Goal: Task Accomplishment & Management: Manage account settings

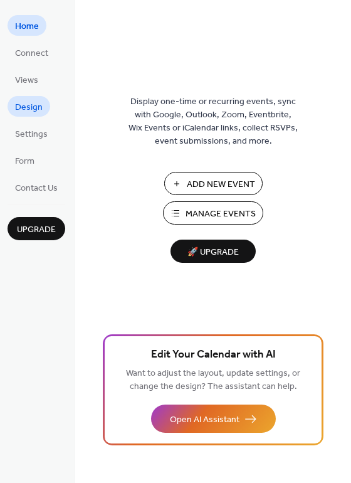
click at [31, 107] on span "Design" at bounding box center [29, 107] width 28 height 13
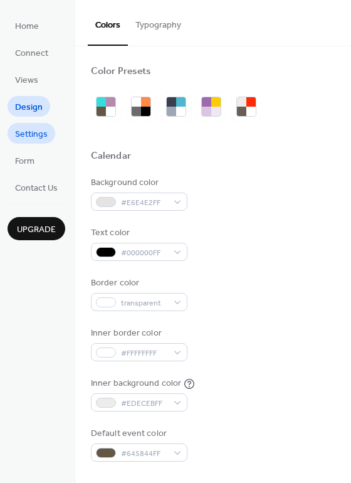
click at [31, 128] on span "Settings" at bounding box center [31, 134] width 33 height 13
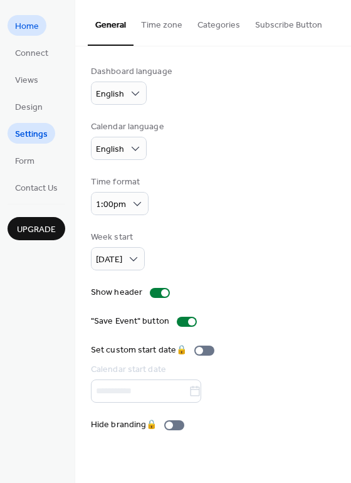
click at [21, 29] on span "Home" at bounding box center [27, 26] width 24 height 13
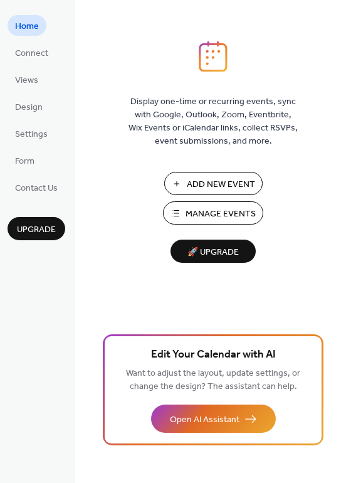
click at [236, 209] on span "Manage Events" at bounding box center [221, 214] width 70 height 13
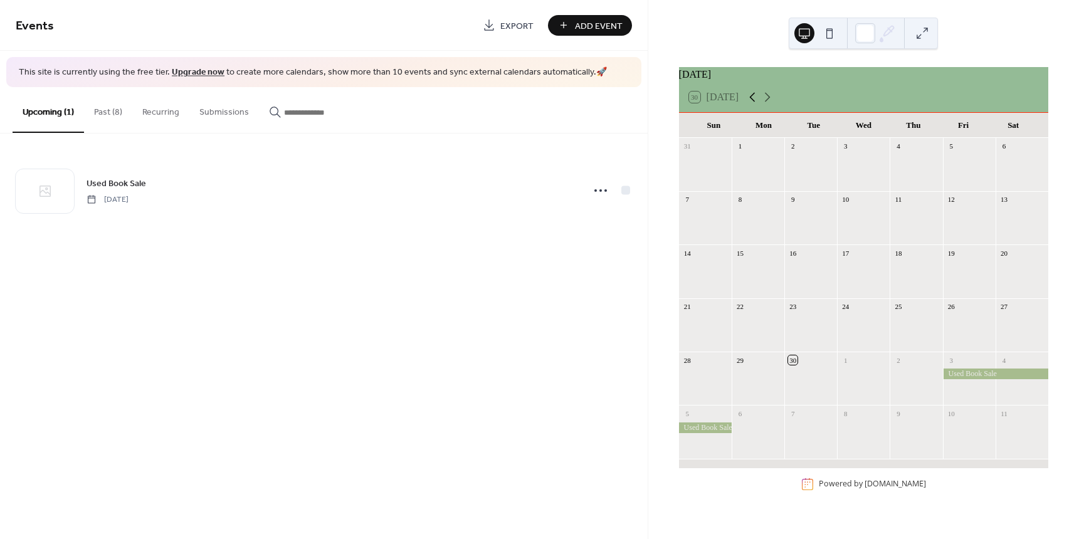
click at [756, 102] on icon at bounding box center [752, 97] width 15 height 15
click at [769, 271] on div "Board Meeting" at bounding box center [765, 267] width 45 height 11
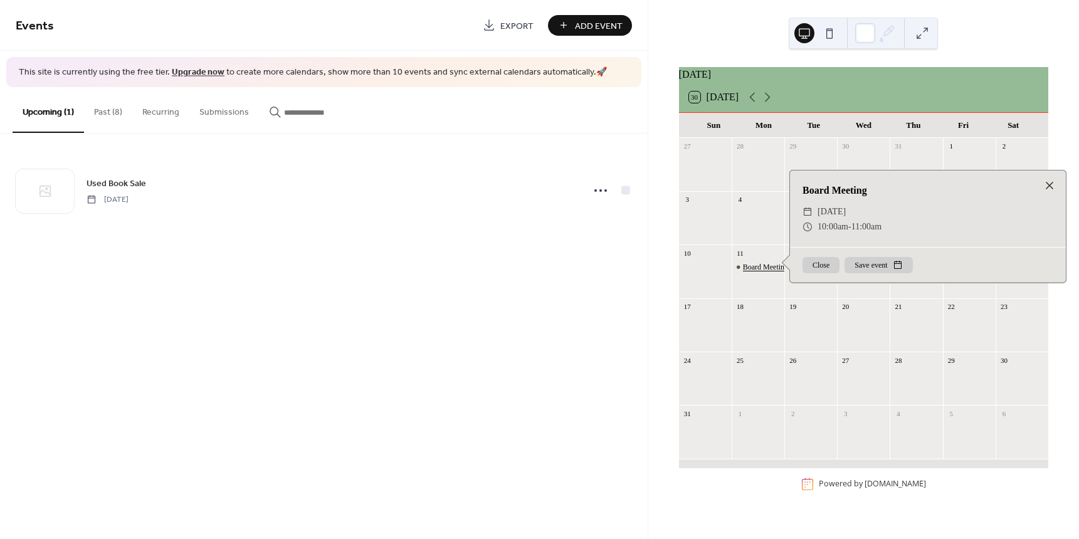
click at [769, 271] on div "Board Meeting" at bounding box center [765, 267] width 45 height 11
click at [98, 116] on button "Past (8)" at bounding box center [108, 109] width 48 height 45
